Goal: Transaction & Acquisition: Purchase product/service

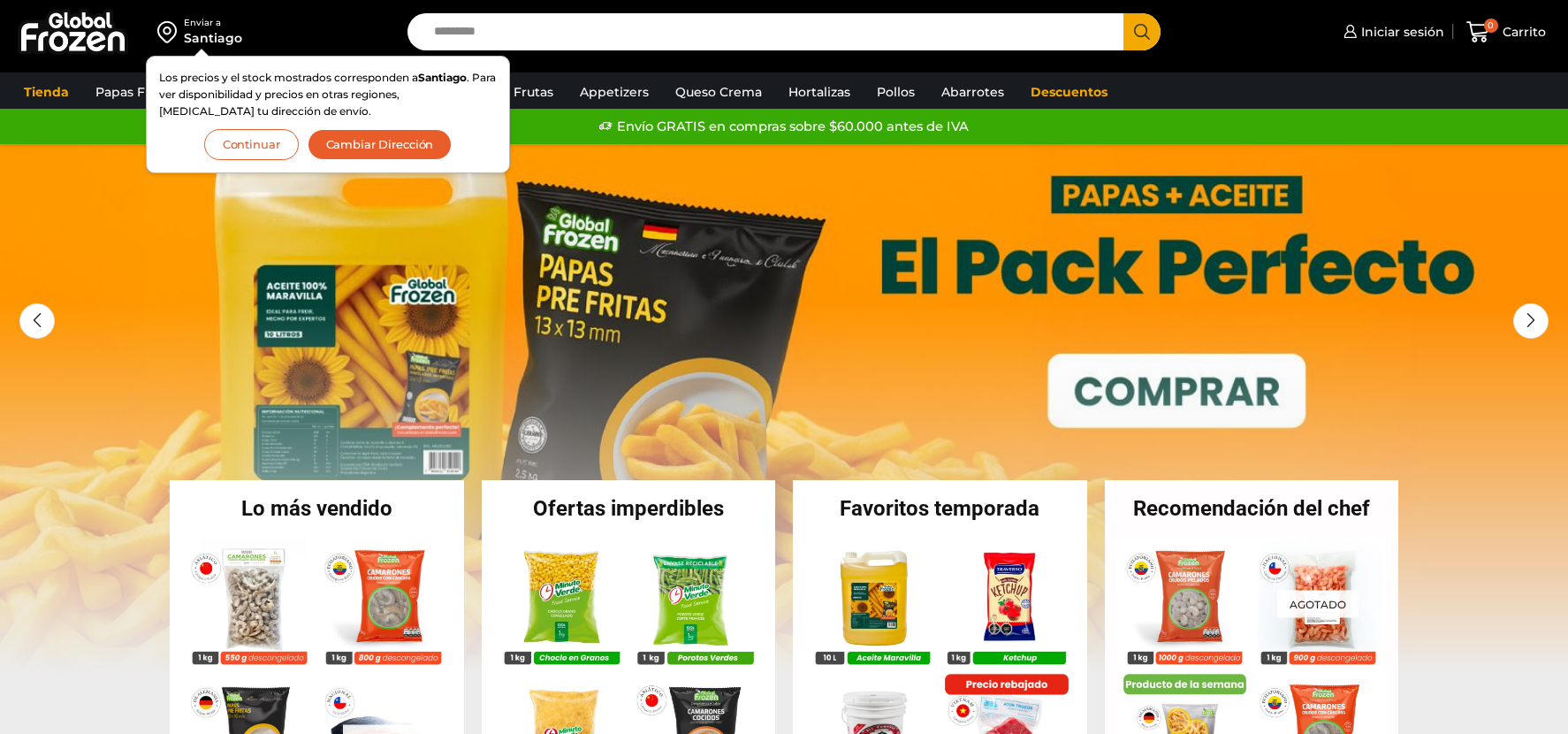
click at [268, 154] on button "Continuar" at bounding box center [251, 145] width 94 height 31
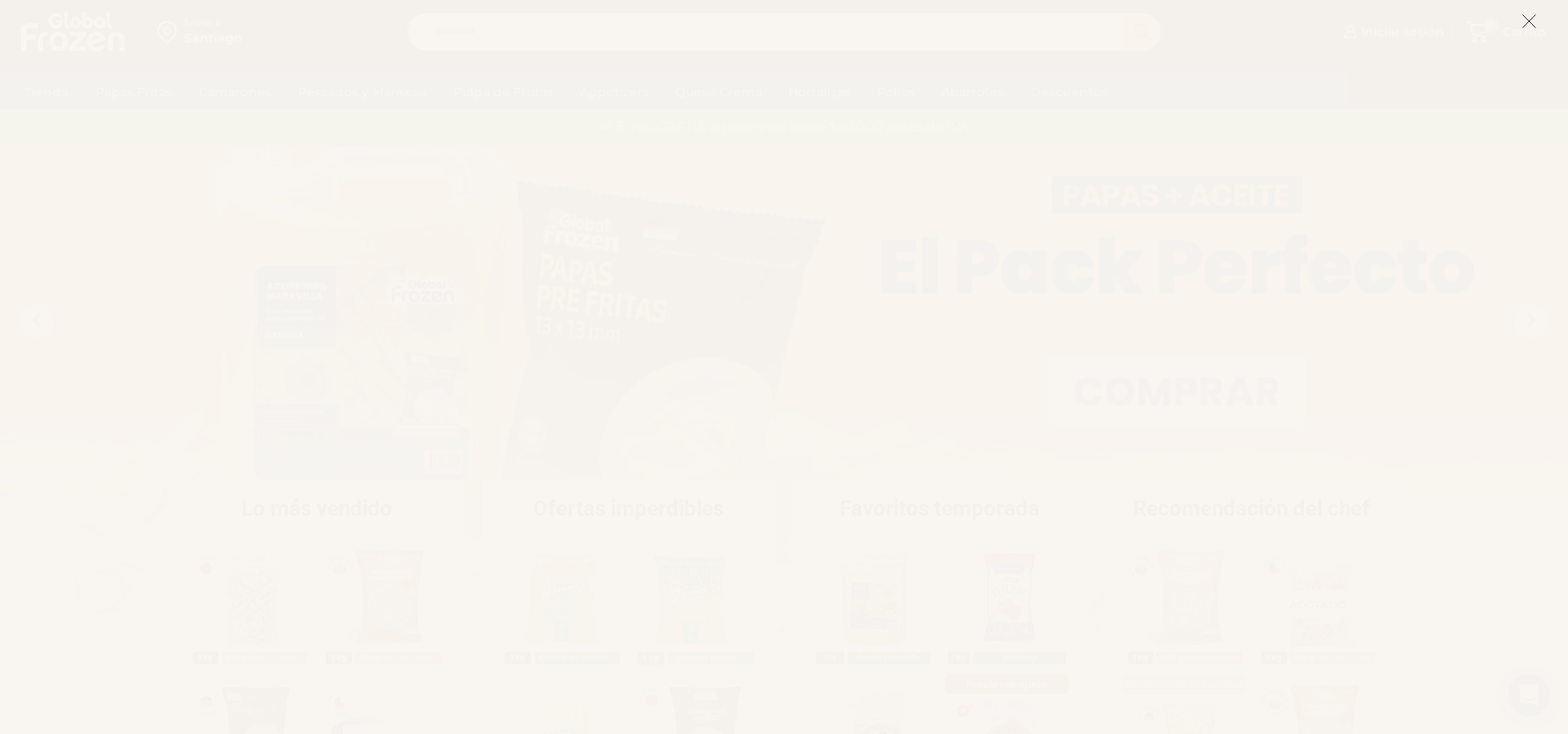
click at [1522, 19] on icon at bounding box center [1529, 21] width 16 height 16
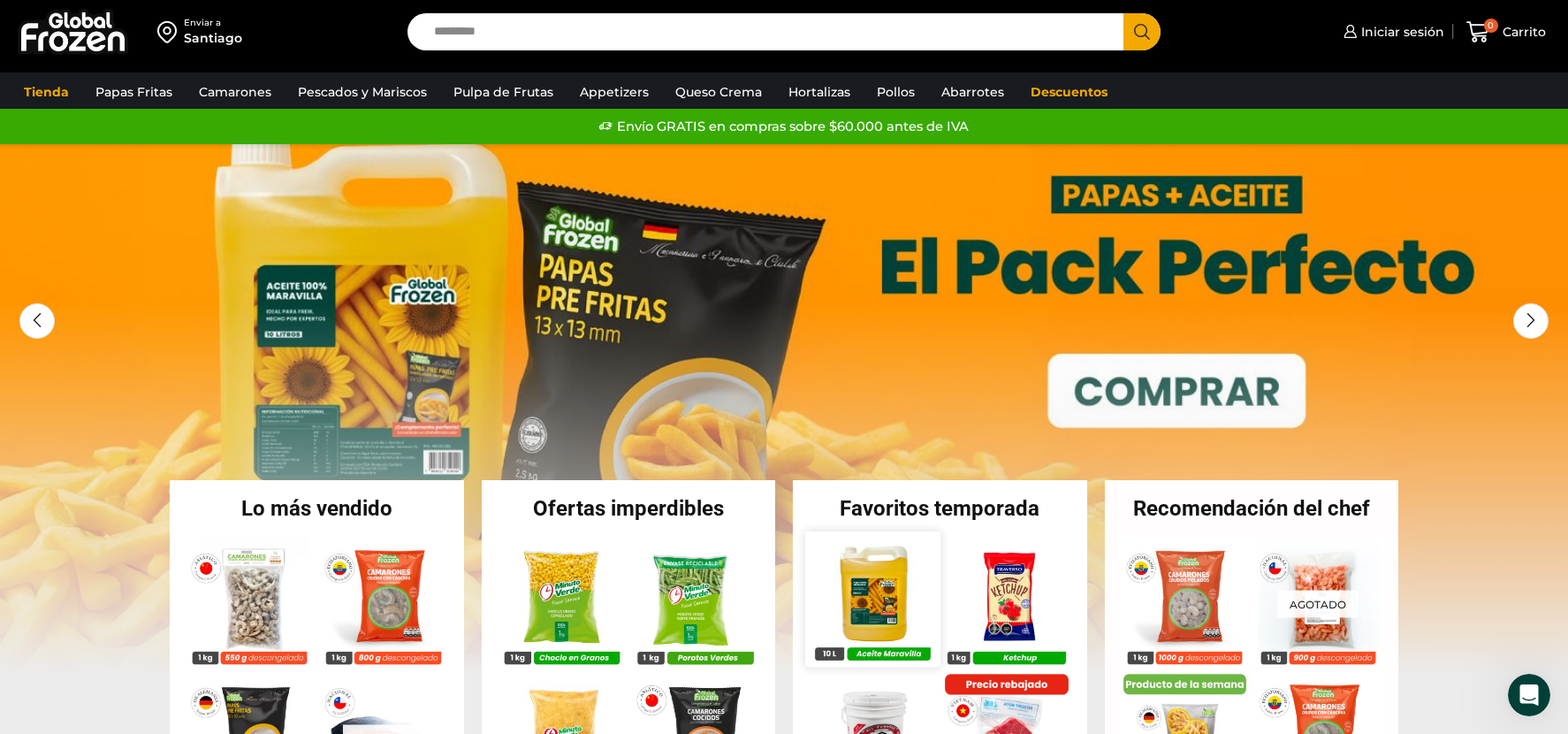
click at [892, 600] on img at bounding box center [872, 598] width 134 height 134
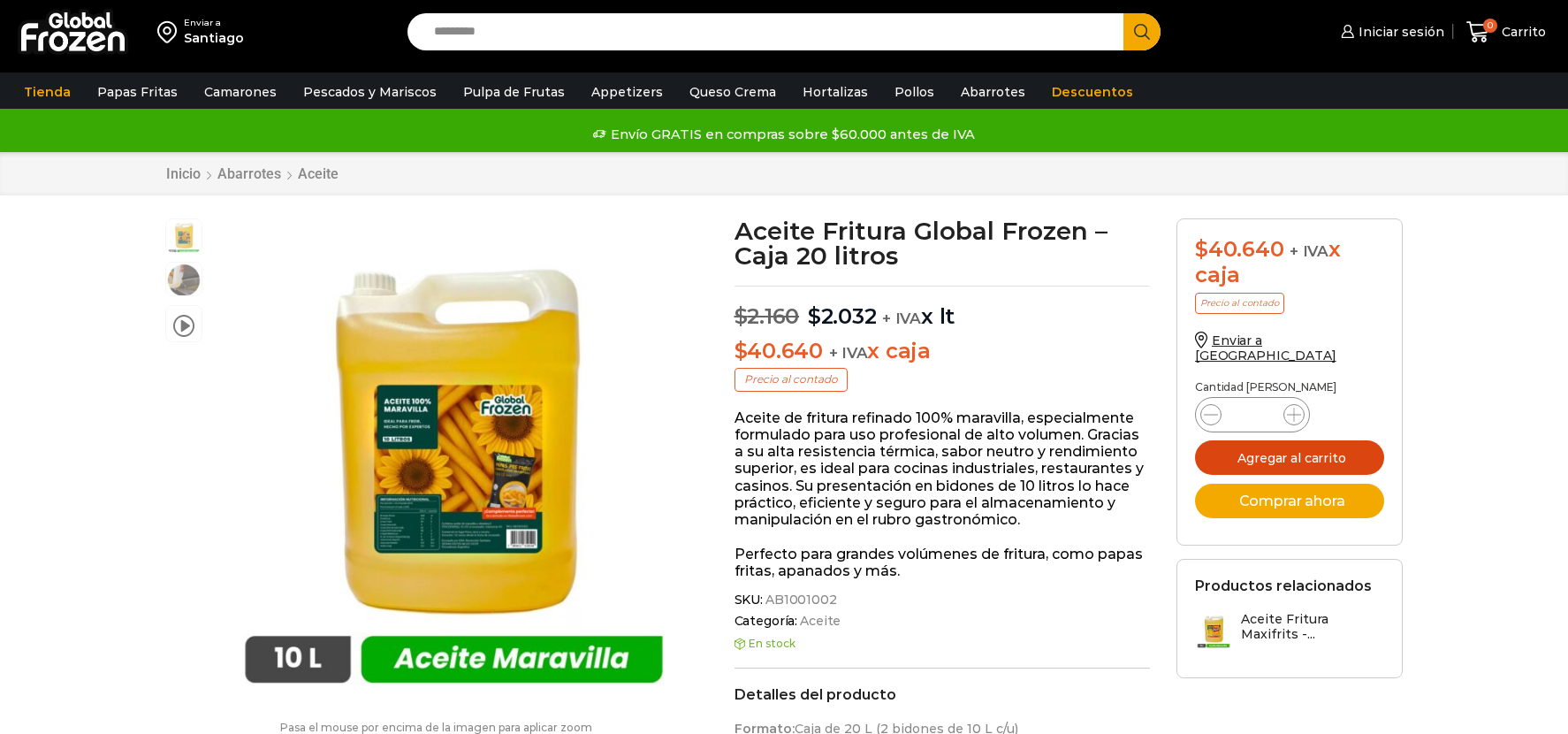
click at [1302, 441] on button "Agregar al carrito" at bounding box center [1289, 458] width 189 height 34
click at [1479, 39] on icon at bounding box center [1478, 31] width 24 height 24
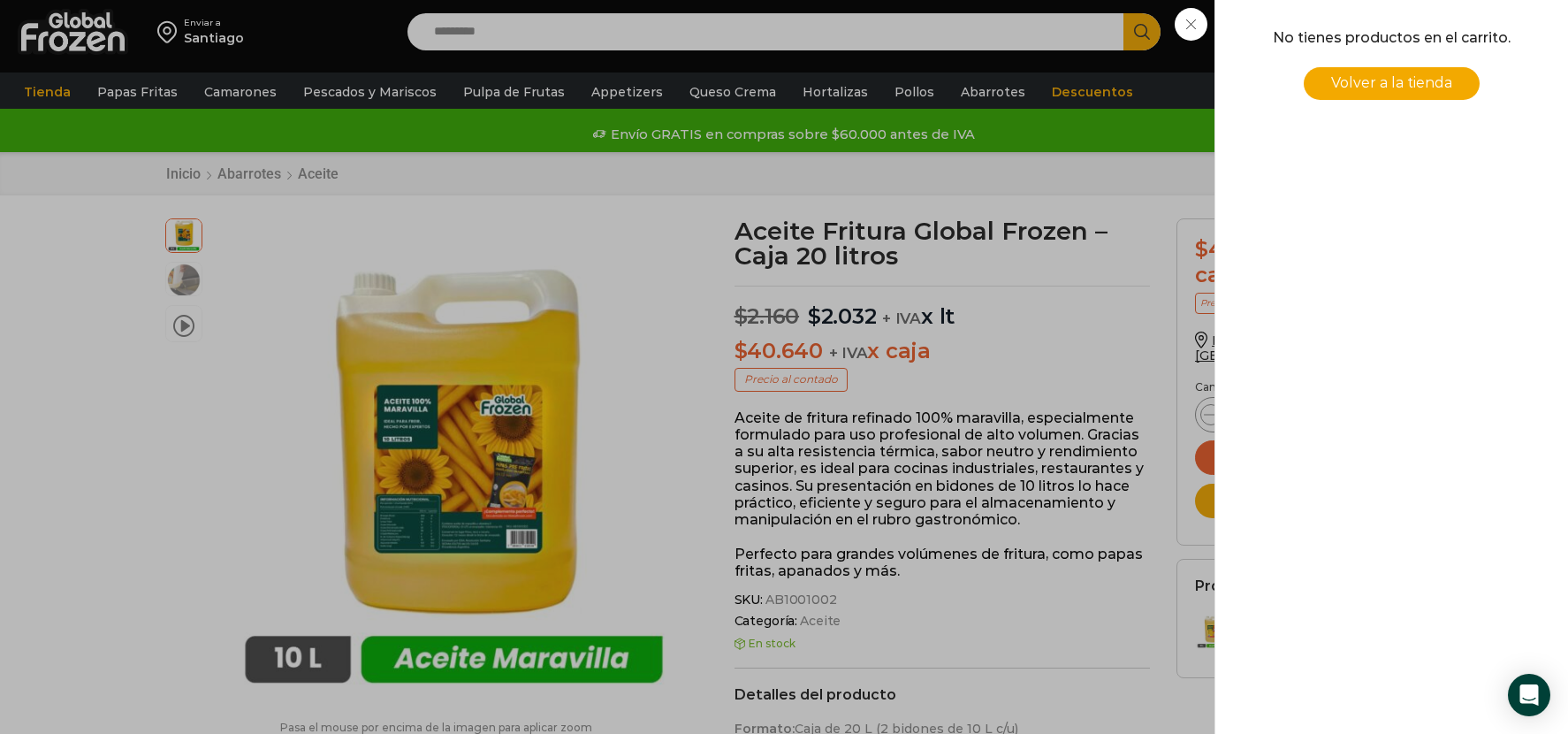
click at [1462, 25] on div "0 [GEOGRAPHIC_DATA] 0 0 Shopping Cart No tienes productos en el carrito. Volver…" at bounding box center [1506, 32] width 88 height 42
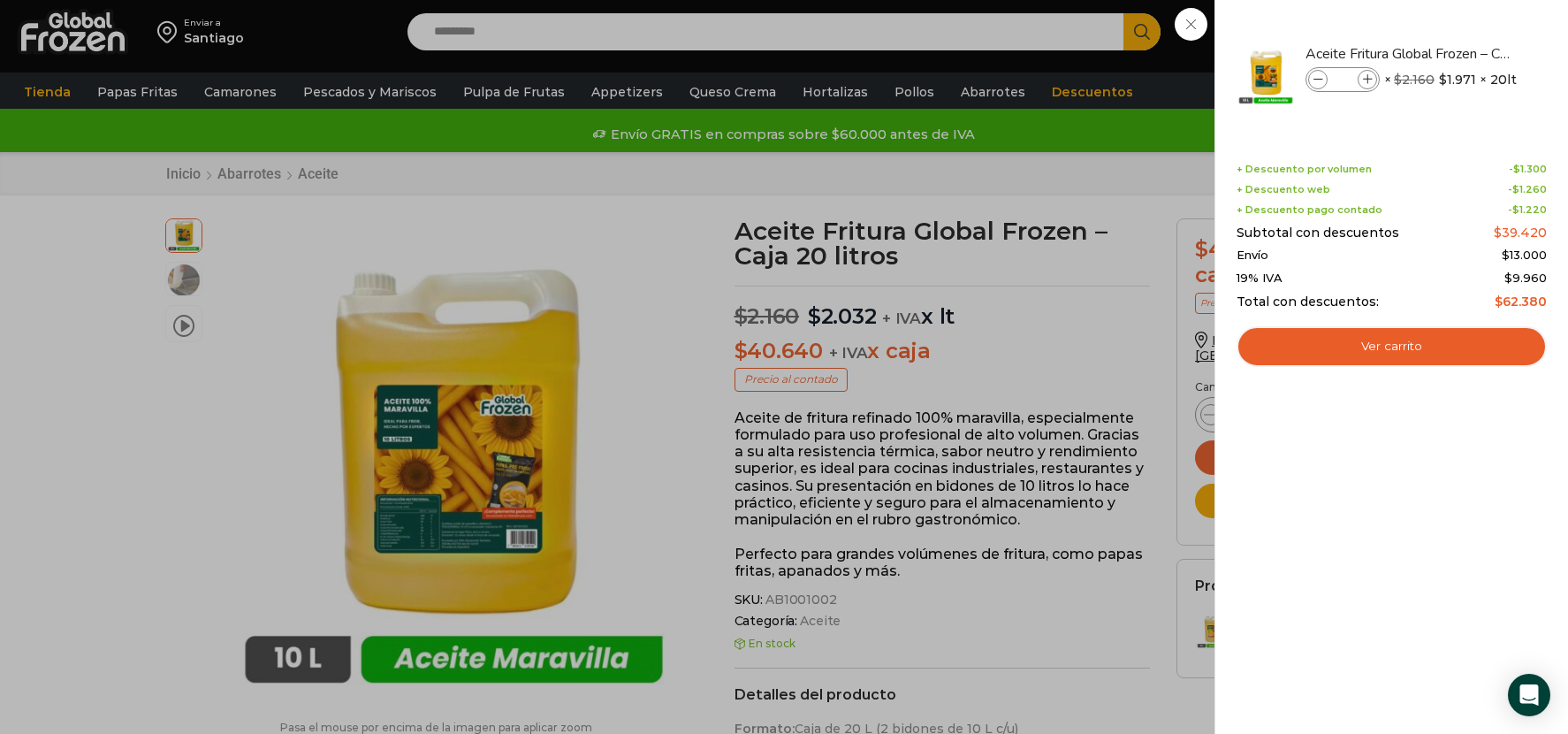
click at [1462, 23] on div "1 [GEOGRAPHIC_DATA] 1 1 Shopping Cart *" at bounding box center [1506, 32] width 88 height 42
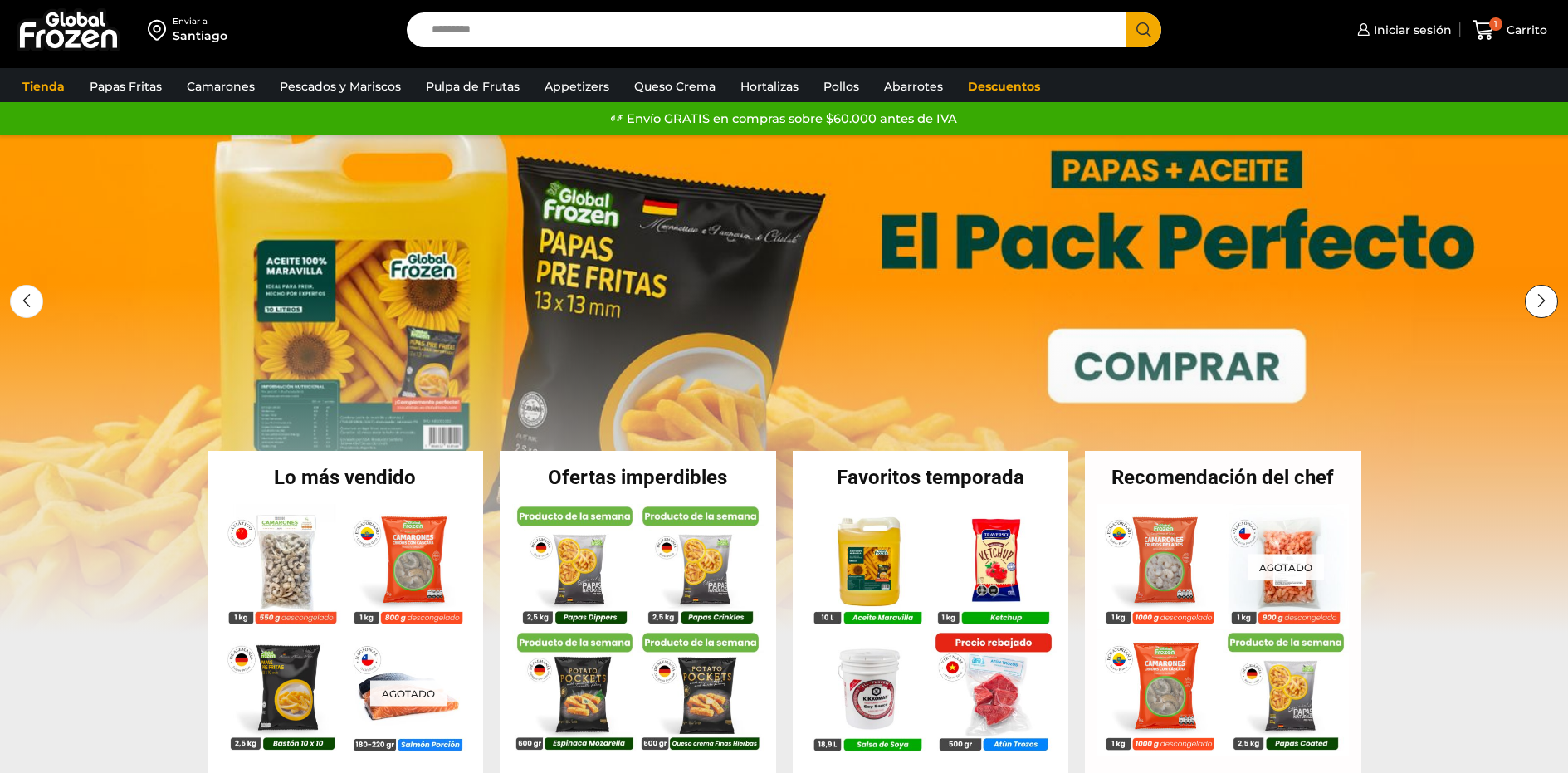
click at [1537, 297] on div "Next slide" at bounding box center [1541, 301] width 33 height 33
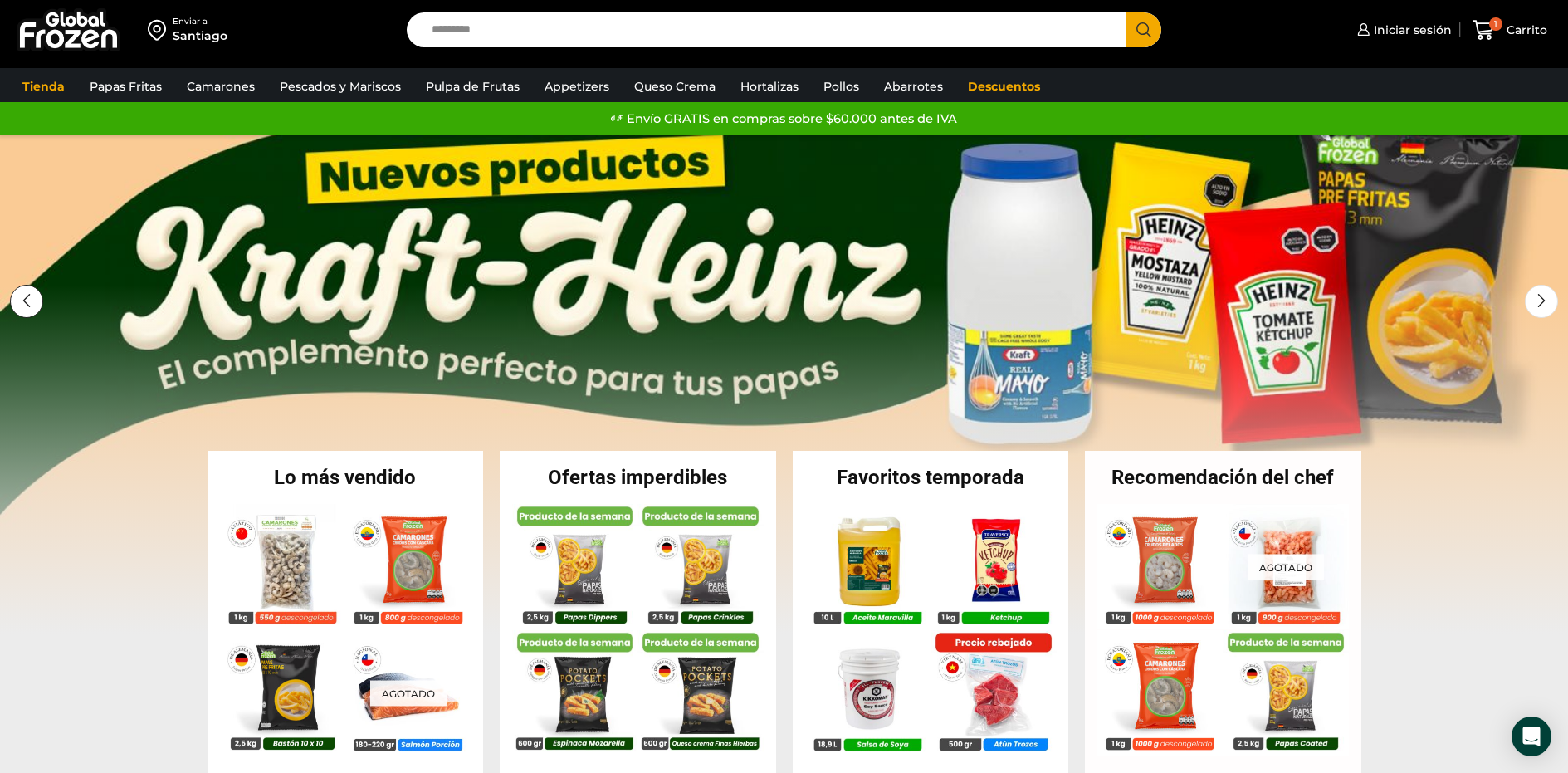
click at [39, 298] on div "Previous slide" at bounding box center [26, 301] width 33 height 33
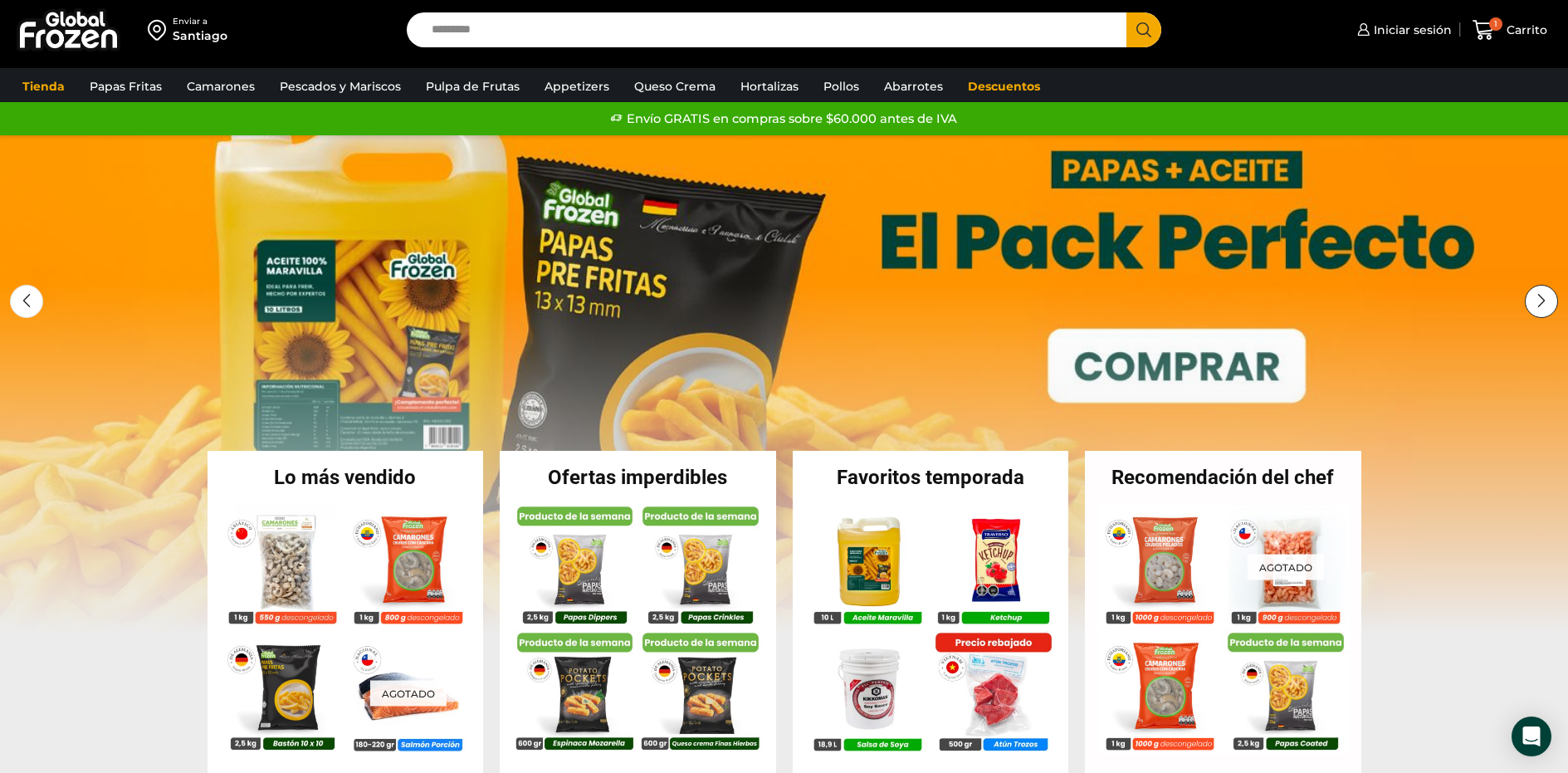
click at [1544, 305] on div "Next slide" at bounding box center [1541, 301] width 33 height 33
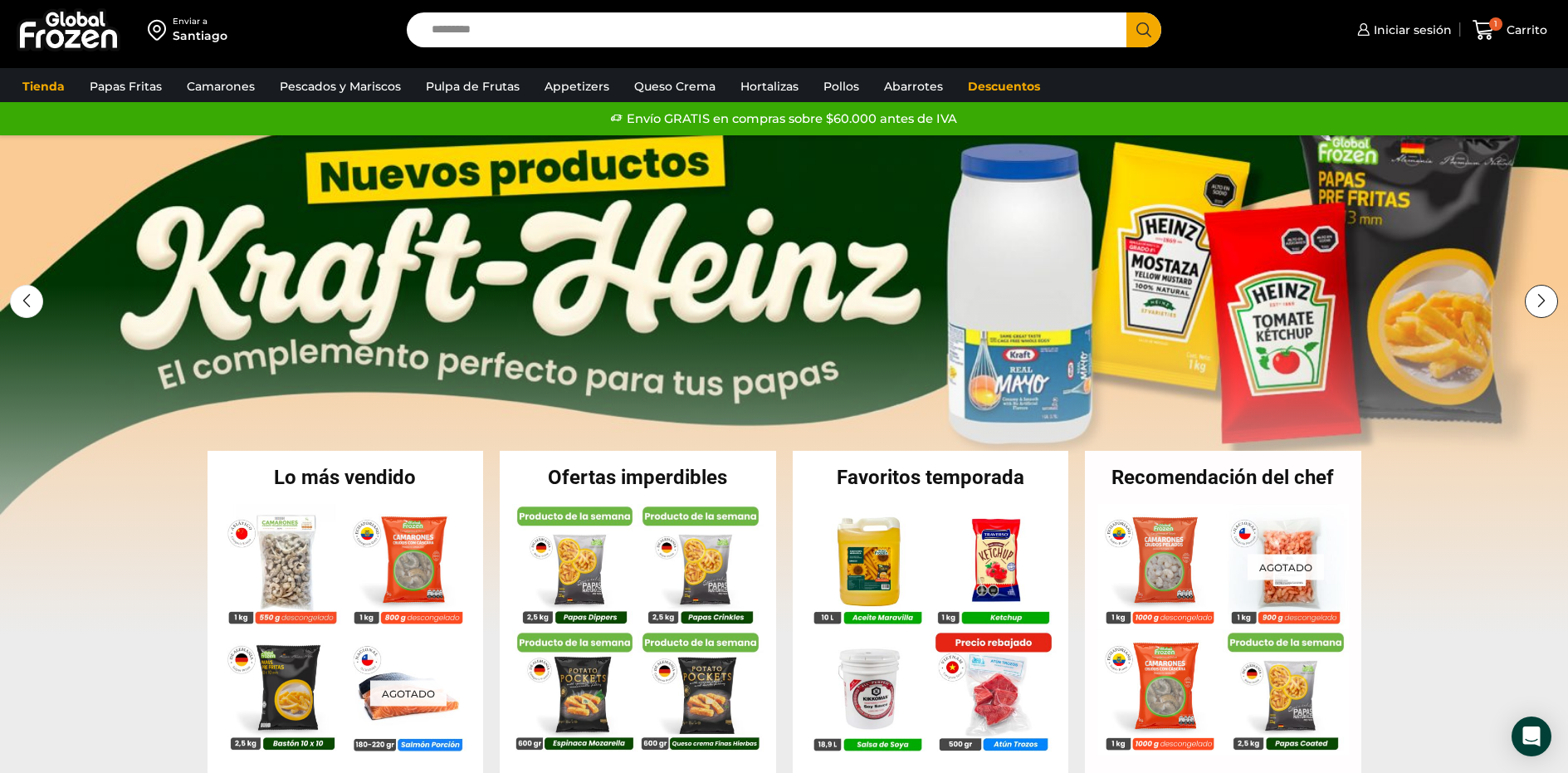
click at [1538, 299] on div "Next slide" at bounding box center [1541, 301] width 33 height 33
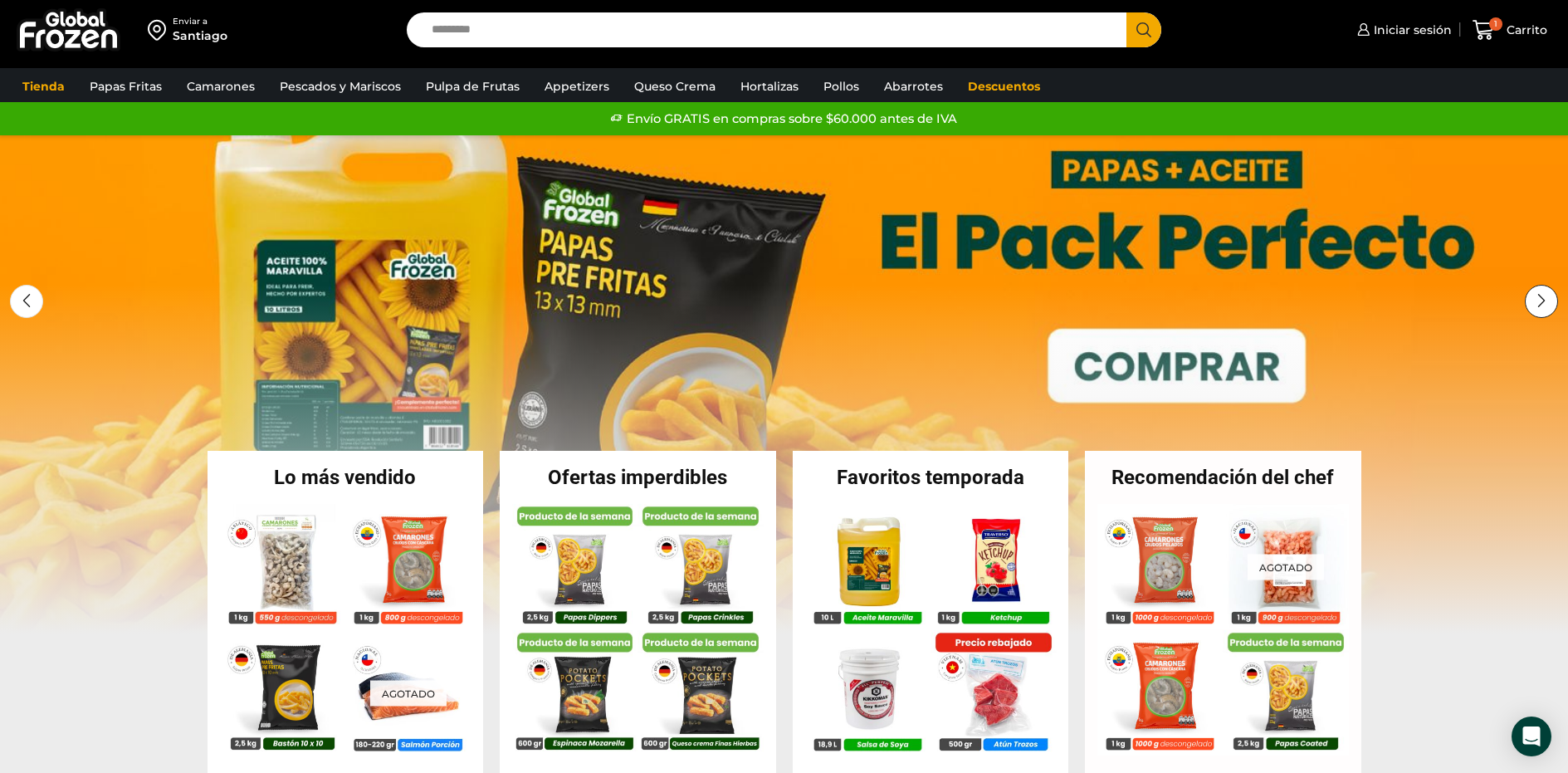
click at [1538, 299] on div "Next slide" at bounding box center [1541, 301] width 33 height 33
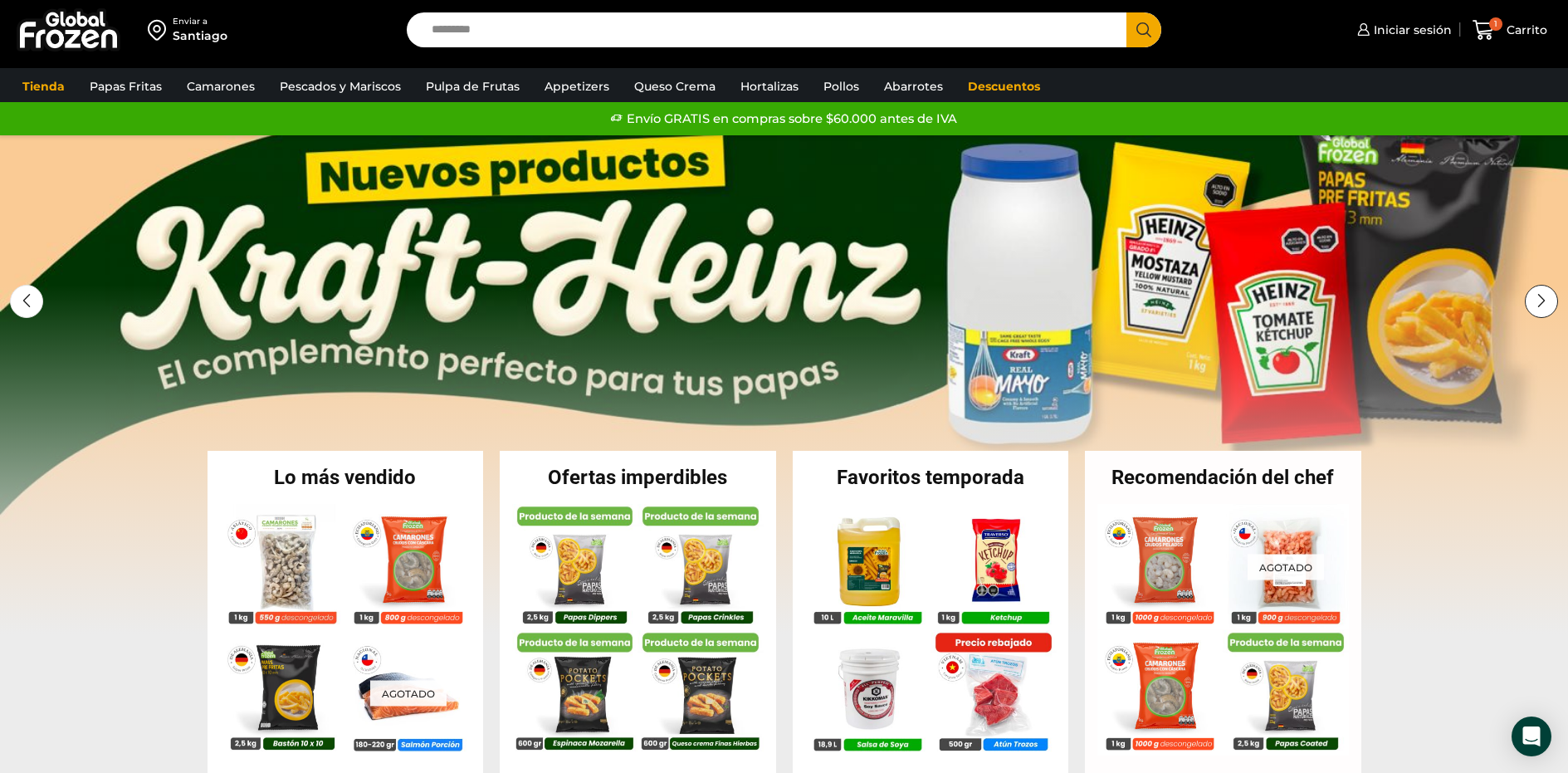
click at [1531, 298] on div "Next slide" at bounding box center [1541, 301] width 33 height 33
